Goal: Task Accomplishment & Management: Manage account settings

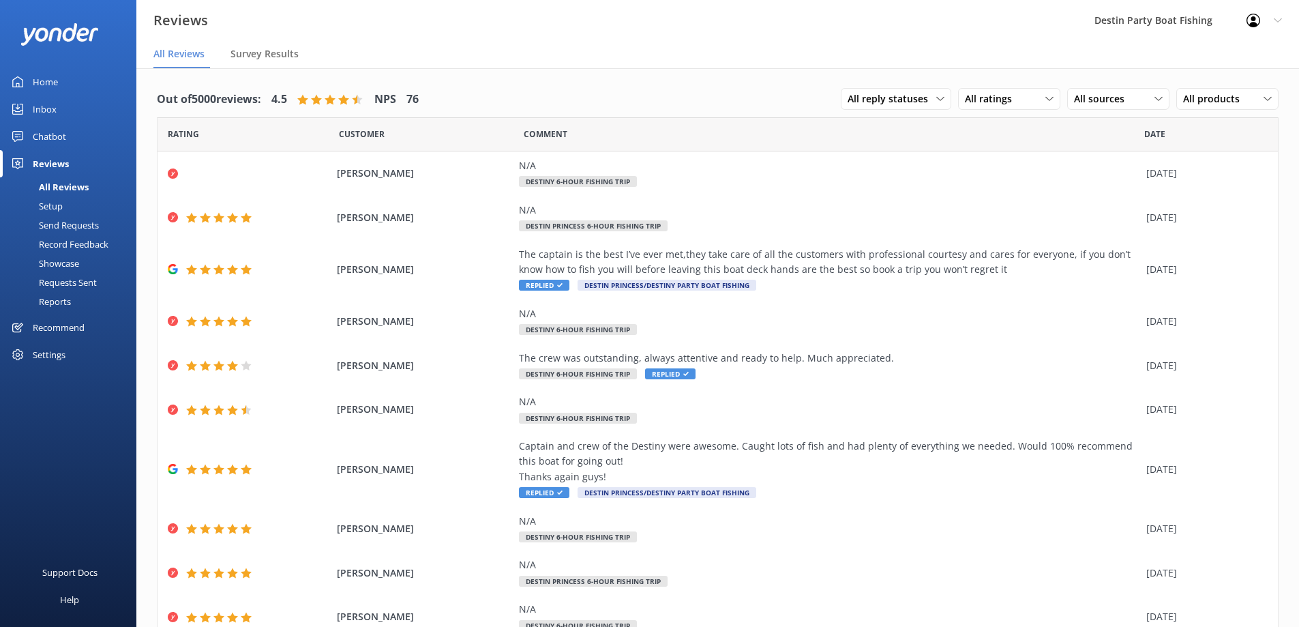
click at [38, 109] on div "Inbox" at bounding box center [45, 108] width 24 height 27
